Goal: Task Accomplishment & Management: Manage account settings

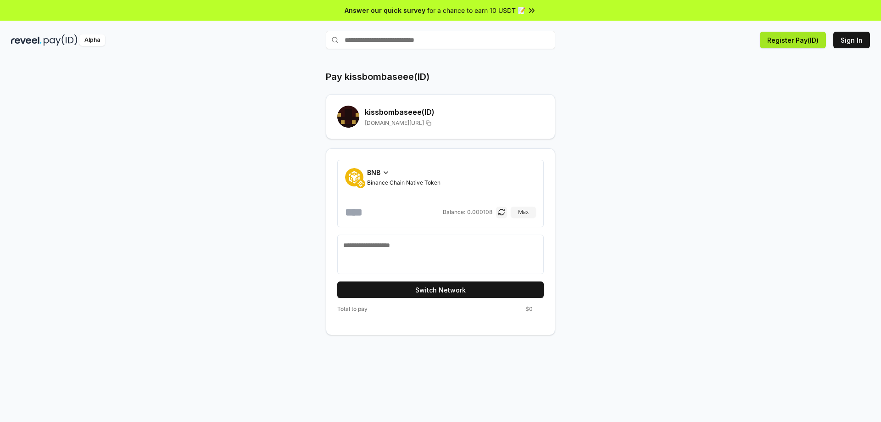
click at [791, 41] on button "Register Pay(ID)" at bounding box center [793, 40] width 66 height 17
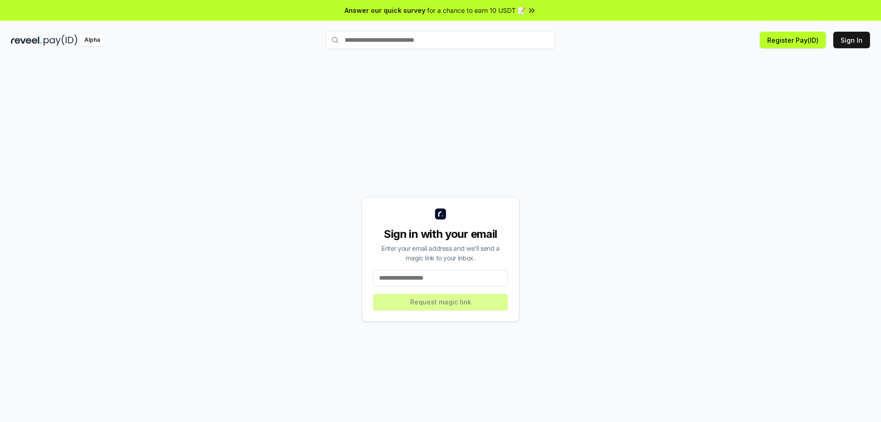
click at [404, 281] on input at bounding box center [440, 278] width 135 height 17
type input "**********"
click at [443, 299] on button "Request magic link" at bounding box center [440, 302] width 135 height 17
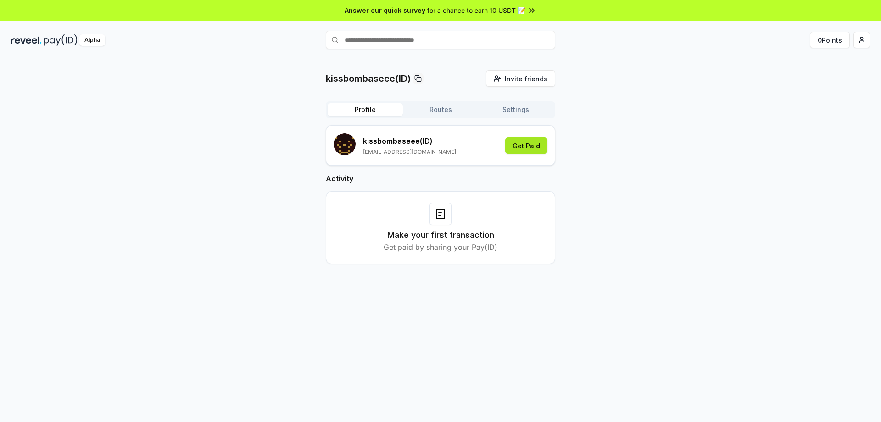
click at [523, 143] on button "Get Paid" at bounding box center [526, 145] width 42 height 17
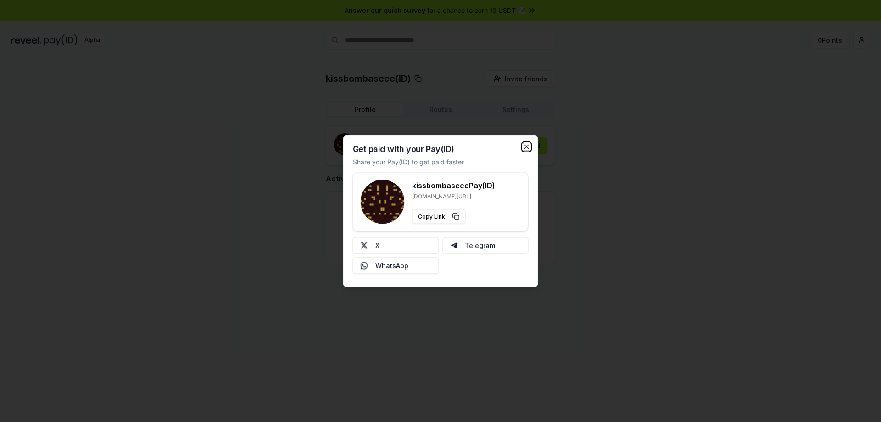
click at [526, 145] on icon "button" at bounding box center [526, 146] width 7 height 7
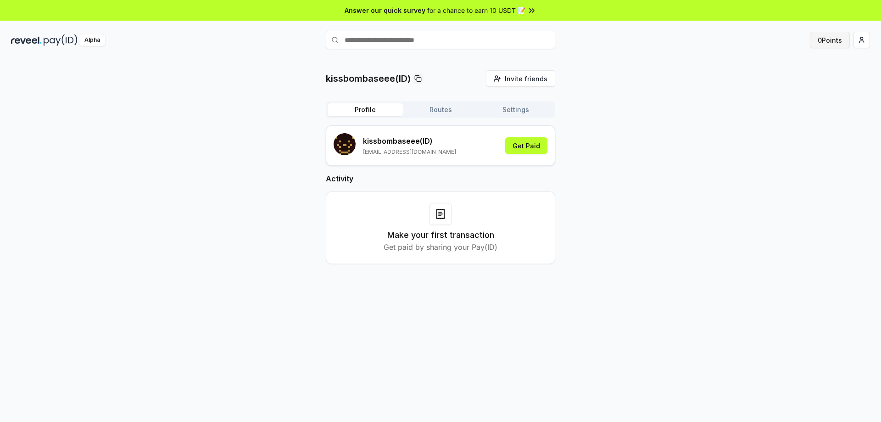
click at [830, 44] on button "0 Points" at bounding box center [830, 40] width 40 height 17
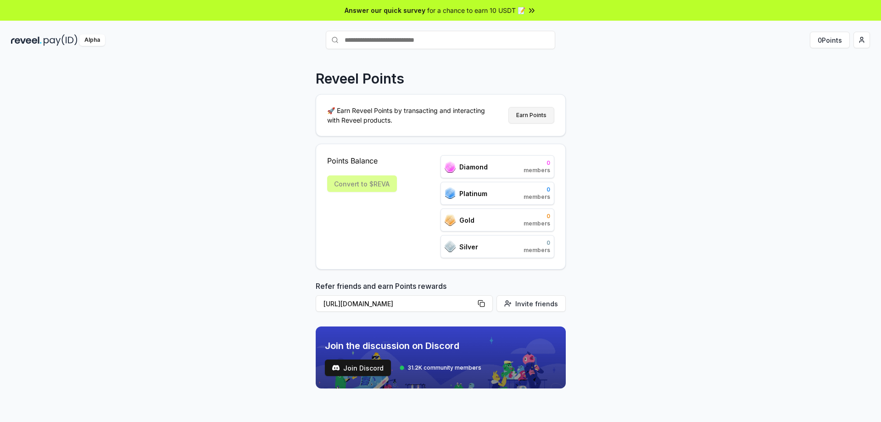
click at [540, 121] on button "Earn Points" at bounding box center [532, 115] width 46 height 17
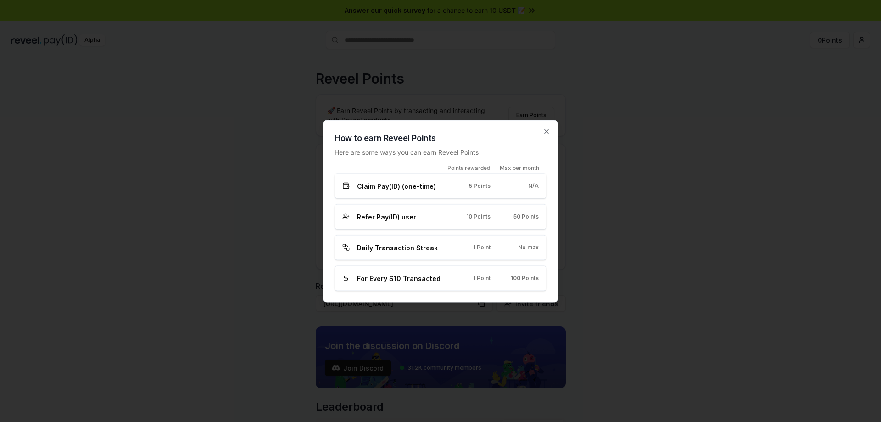
click at [484, 186] on span "5 Points" at bounding box center [480, 185] width 22 height 7
click at [396, 243] on span "Daily Transaction Streak" at bounding box center [397, 247] width 81 height 10
click at [402, 280] on span "For Every $10 Transacted" at bounding box center [399, 278] width 84 height 10
click at [485, 189] on span "5 Points" at bounding box center [480, 185] width 22 height 7
click at [392, 185] on span "Claim Pay(ID) (one-time)" at bounding box center [396, 186] width 79 height 10
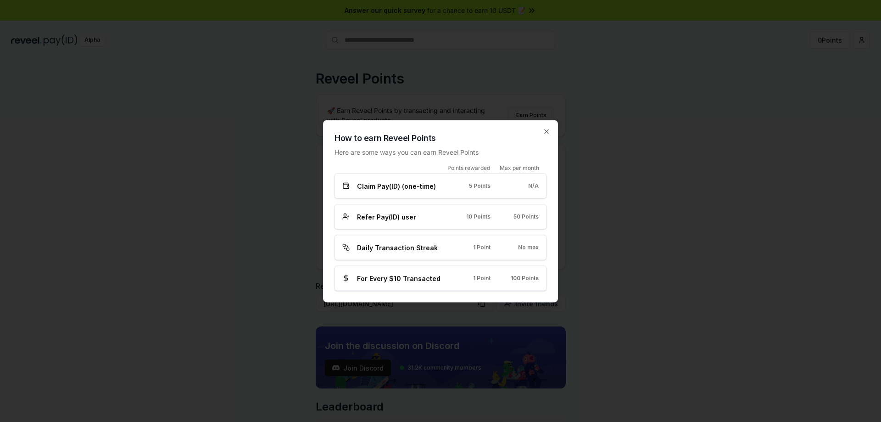
click at [341, 185] on div "Claim Pay(ID) (one-time) 5 Points N/A" at bounding box center [441, 185] width 212 height 25
click at [576, 182] on div at bounding box center [440, 211] width 881 height 422
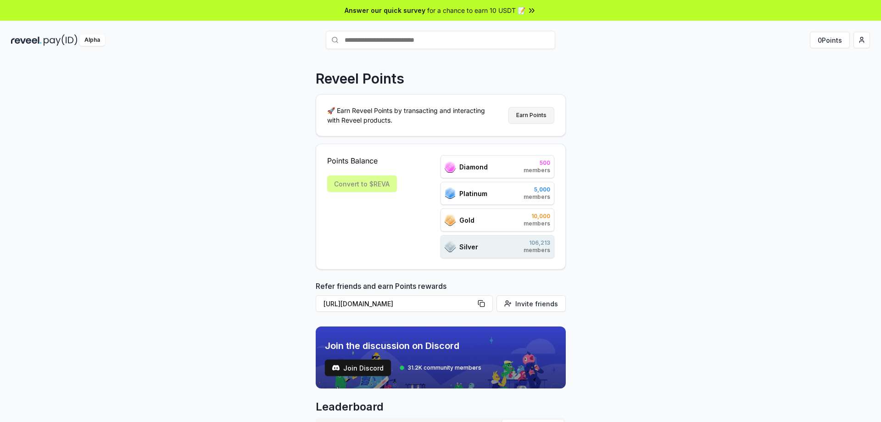
click at [524, 117] on button "Earn Points" at bounding box center [532, 115] width 46 height 17
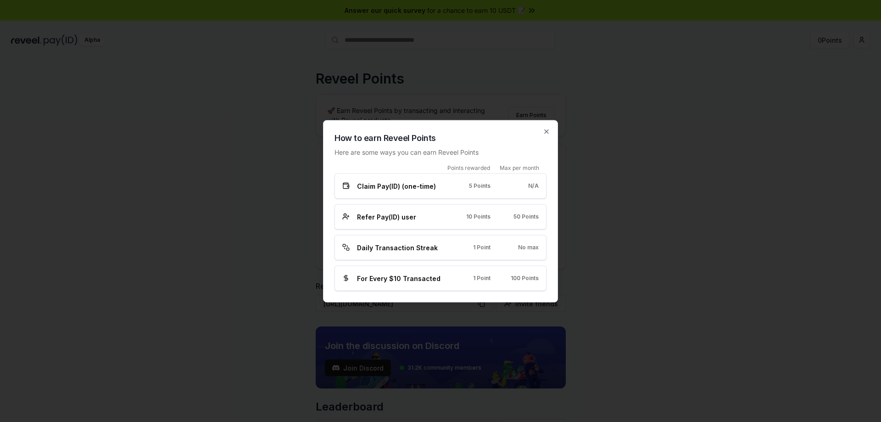
click at [685, 186] on div at bounding box center [440, 211] width 881 height 422
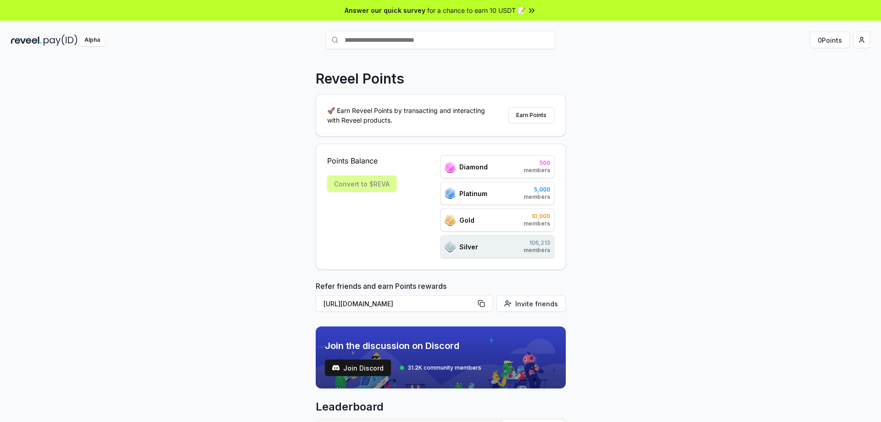
click at [95, 41] on div "Alpha" at bounding box center [92, 39] width 26 height 11
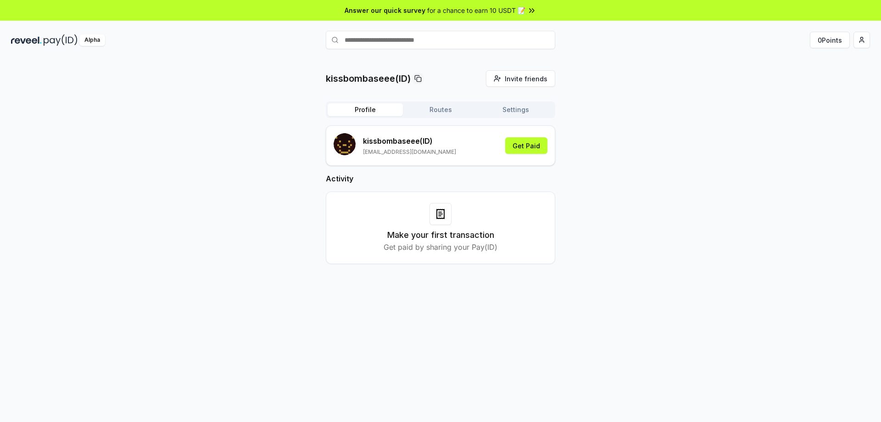
click at [443, 112] on button "Routes" at bounding box center [440, 109] width 75 height 13
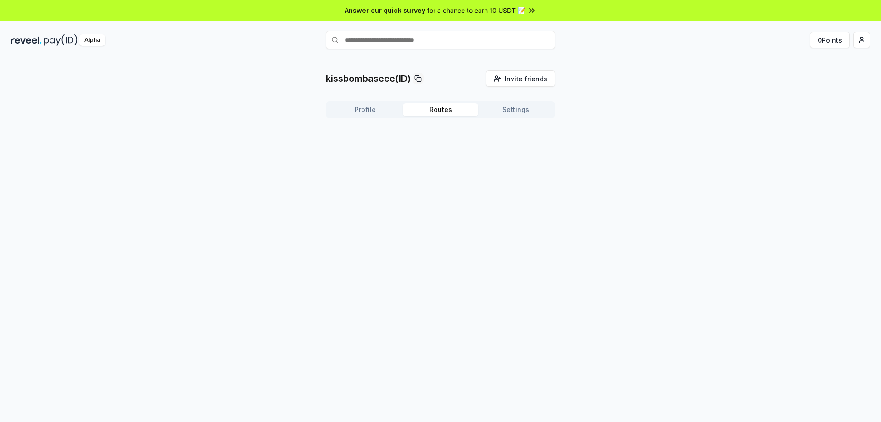
click at [516, 108] on button "Settings" at bounding box center [515, 109] width 75 height 13
click at [366, 114] on button "Profile" at bounding box center [365, 109] width 75 height 13
click at [443, 112] on button "Routes" at bounding box center [440, 109] width 75 height 13
click at [510, 109] on button "Settings" at bounding box center [515, 109] width 75 height 13
click at [364, 158] on div at bounding box center [351, 156] width 35 height 21
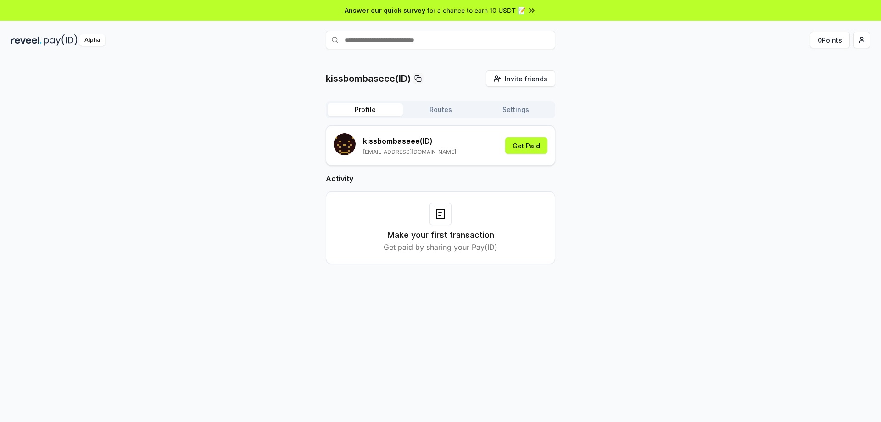
click at [356, 105] on button "Profile" at bounding box center [365, 109] width 75 height 13
click at [497, 9] on span "for a chance to earn 10 USDT 📝" at bounding box center [476, 11] width 98 height 10
click at [428, 105] on button "Routes" at bounding box center [440, 109] width 75 height 13
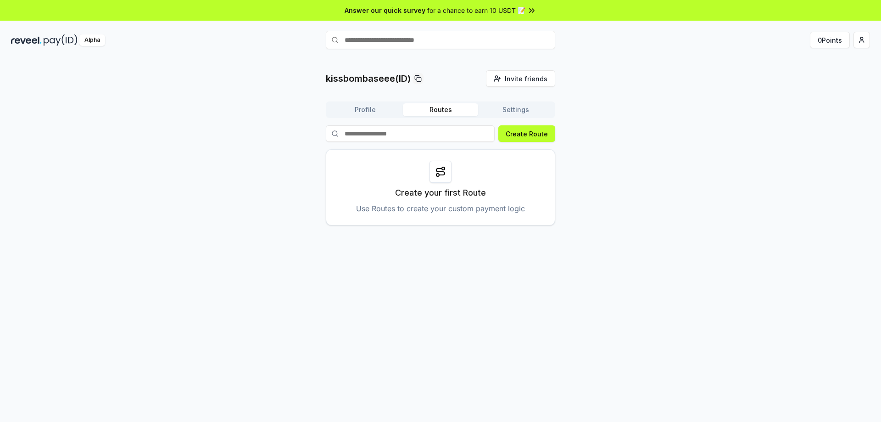
click at [508, 143] on div "Create Route Create your first Route Use Routes to create your custom payment l…" at bounding box center [440, 175] width 229 height 100
click at [514, 137] on button "Create Route" at bounding box center [526, 133] width 57 height 17
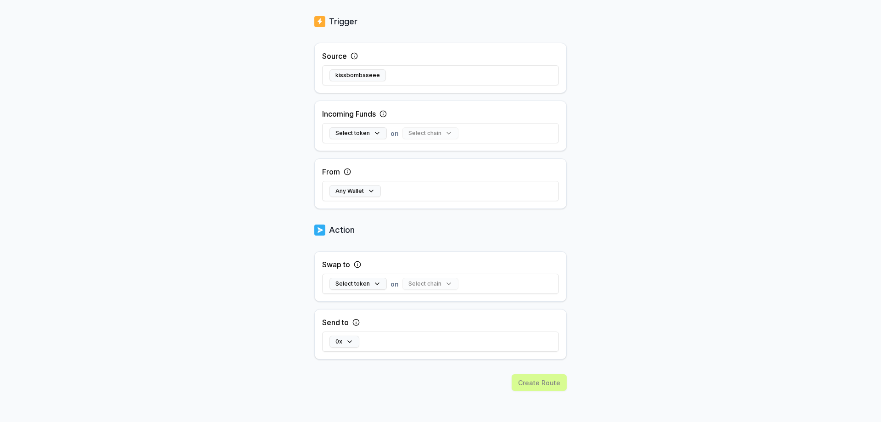
scroll to position [170, 0]
click at [528, 382] on div "Create Route" at bounding box center [440, 397] width 252 height 49
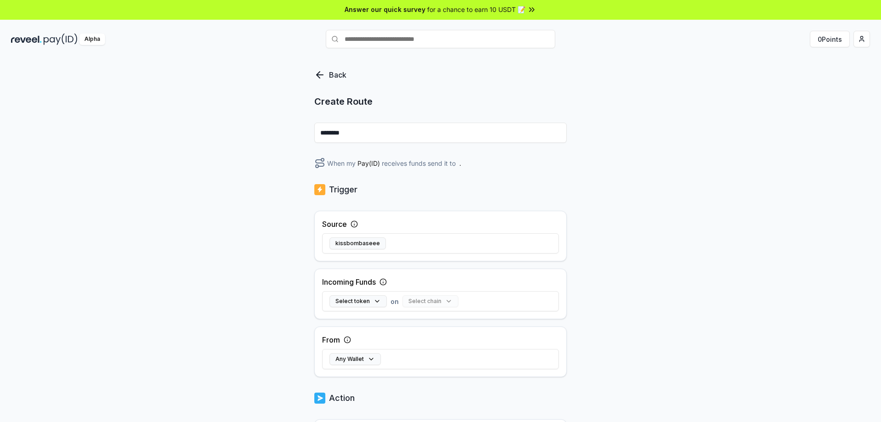
scroll to position [0, 0]
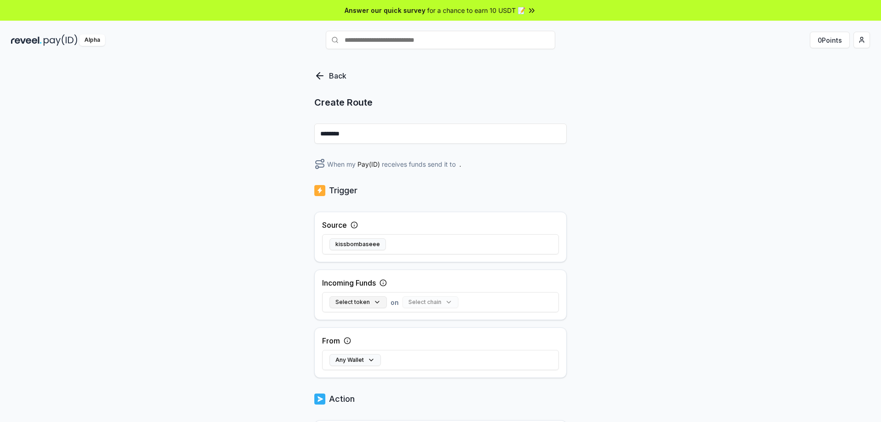
click at [375, 302] on button "Select token" at bounding box center [358, 302] width 57 height 12
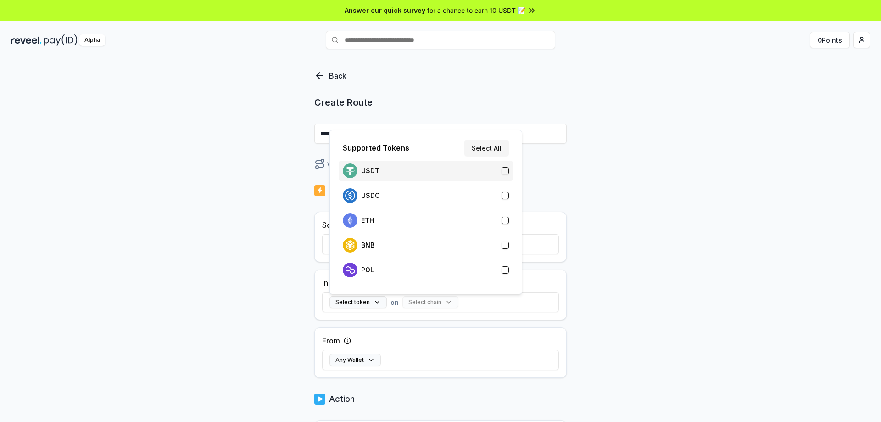
click at [390, 167] on div "USDT" at bounding box center [426, 170] width 166 height 15
click at [419, 321] on div "Source kissbombaseee Incoming Funds USDT on Select chain Clear From Any Wallet" at bounding box center [440, 295] width 252 height 166
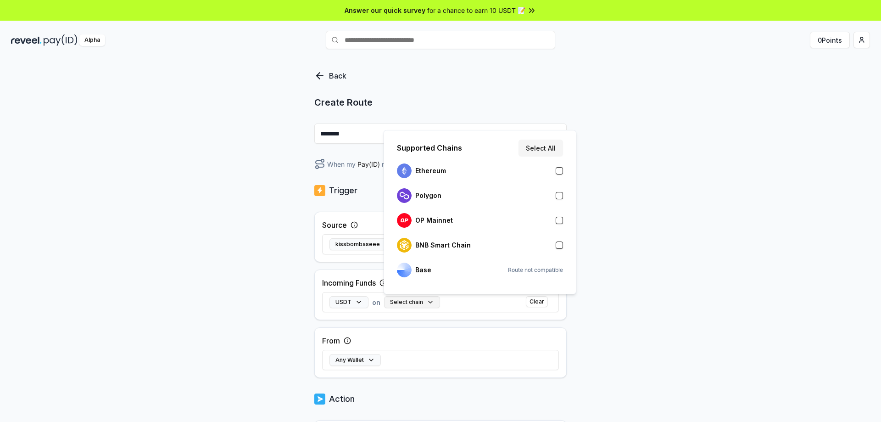
click at [418, 301] on button "Select chain" at bounding box center [412, 302] width 56 height 12
click at [433, 247] on p "BNB Smart Chain" at bounding box center [443, 244] width 56 height 7
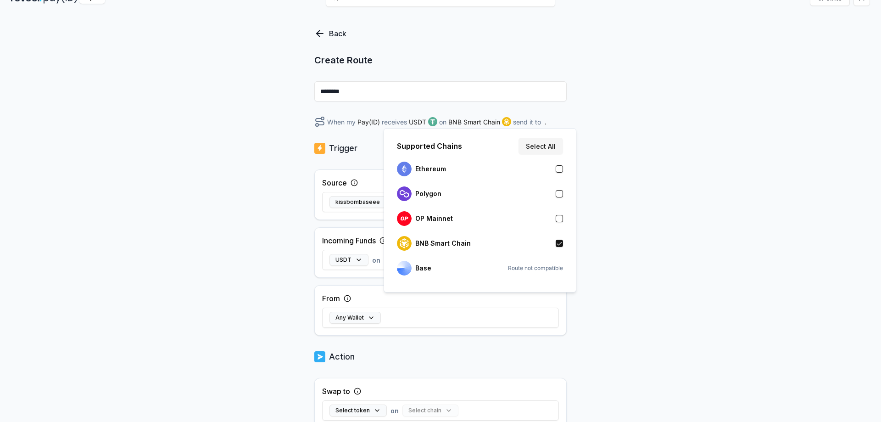
scroll to position [46, 0]
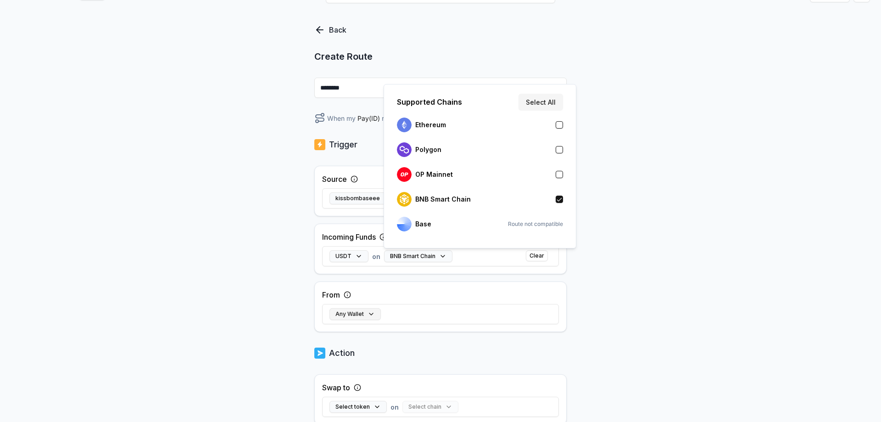
click at [370, 313] on button "Any Wallet" at bounding box center [355, 314] width 51 height 12
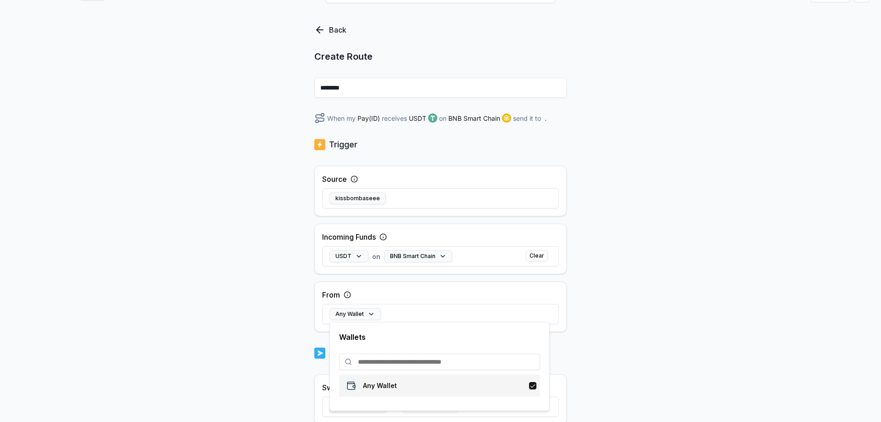
click at [373, 386] on p "Any Wallet" at bounding box center [380, 385] width 34 height 7
click at [609, 324] on div "Back Create Route ******** When my Pay(ID) receives USDT on BNB Smart Chain sen…" at bounding box center [440, 204] width 881 height 396
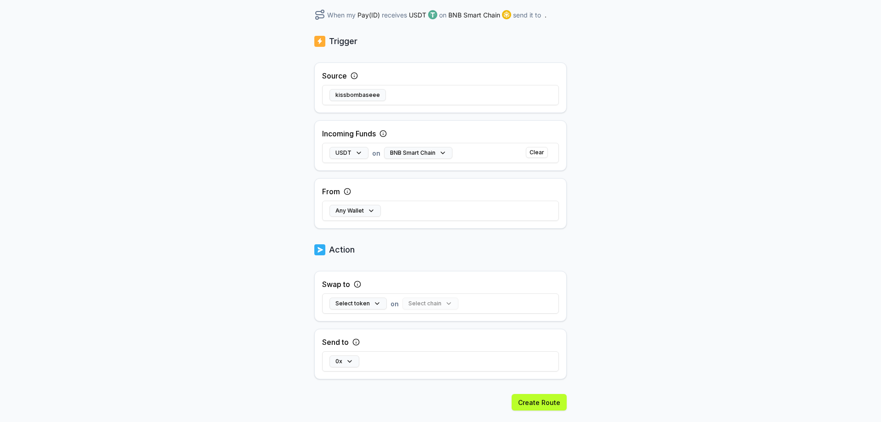
scroll to position [170, 0]
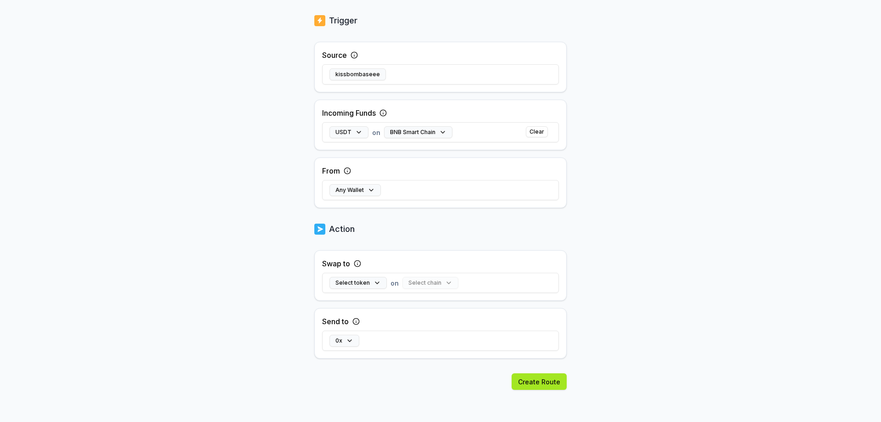
click at [525, 381] on button "Create Route" at bounding box center [539, 381] width 55 height 17
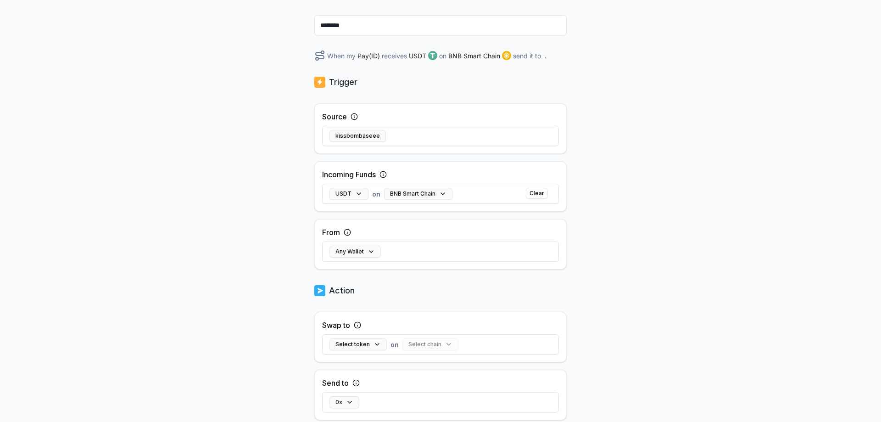
scroll to position [0, 0]
